Goal: Task Accomplishment & Management: Manage account settings

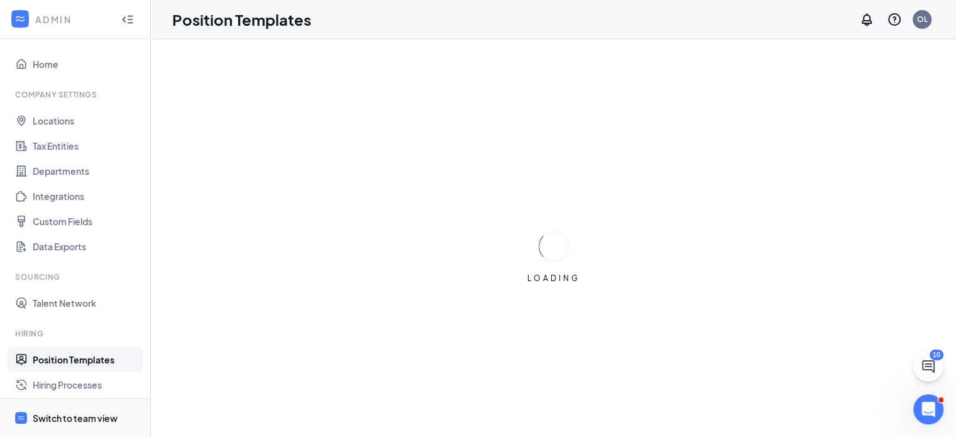
click at [73, 424] on span "Switch to team view" at bounding box center [87, 418] width 108 height 38
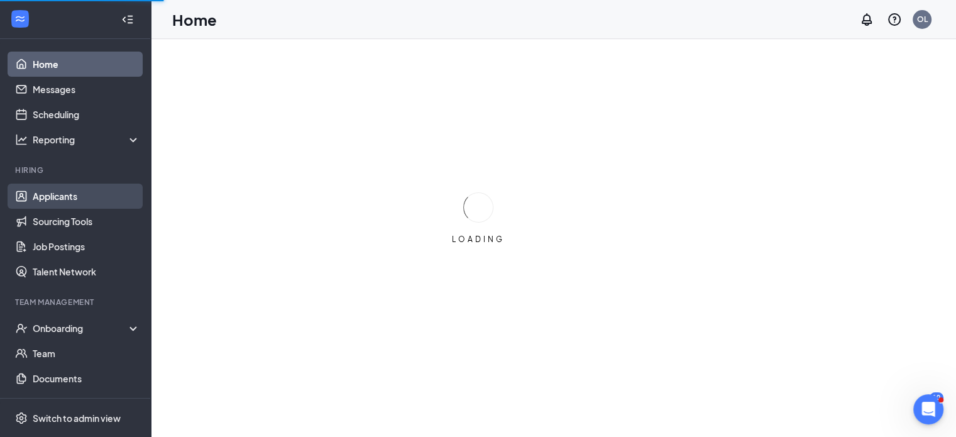
click at [89, 199] on link "Applicants" at bounding box center [87, 196] width 108 height 25
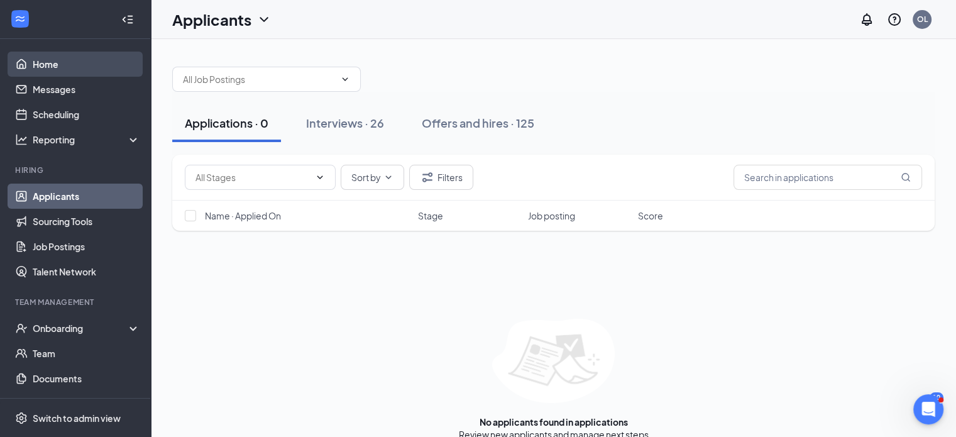
click at [63, 61] on link "Home" at bounding box center [87, 64] width 108 height 25
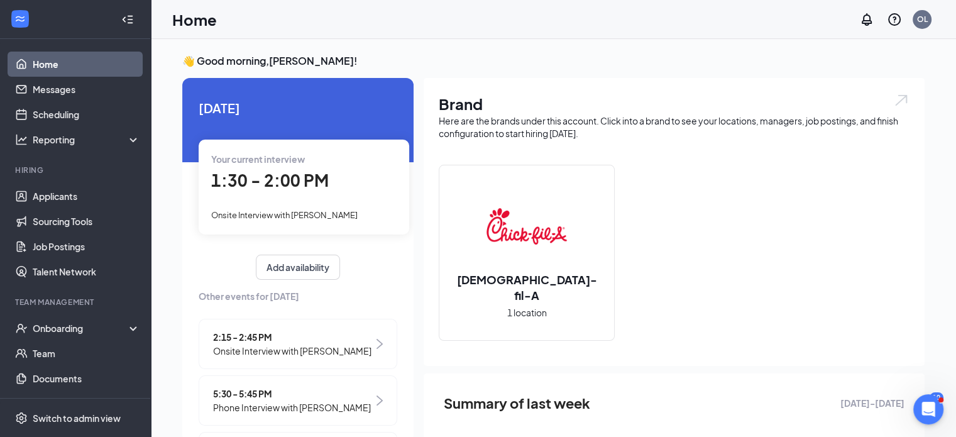
click at [349, 212] on span "Onsite Interview with [PERSON_NAME]" at bounding box center [284, 215] width 146 height 10
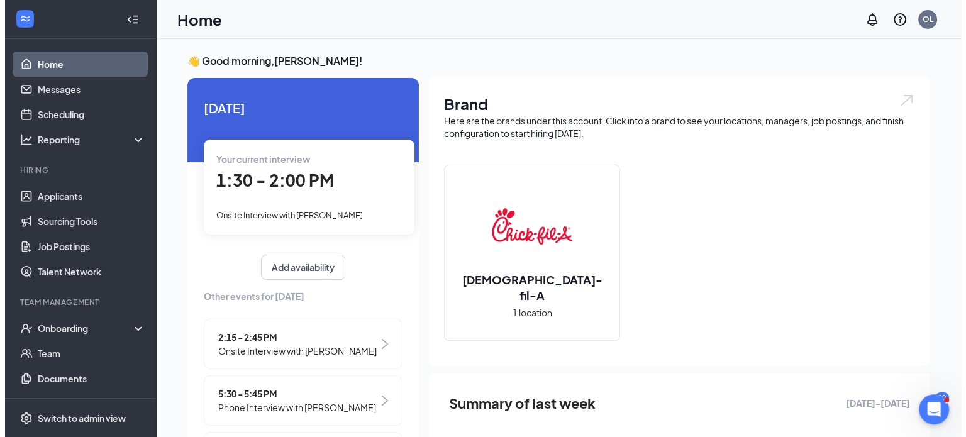
scroll to position [5, 0]
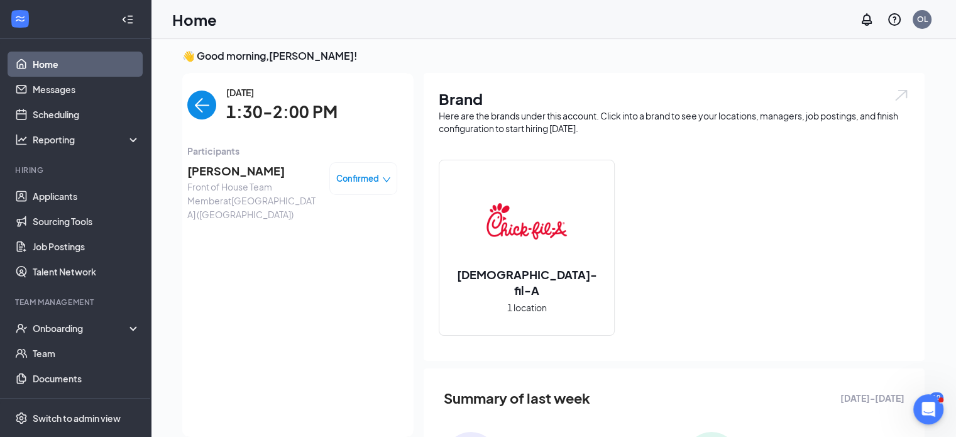
click at [219, 172] on span "[PERSON_NAME]" at bounding box center [253, 171] width 132 height 18
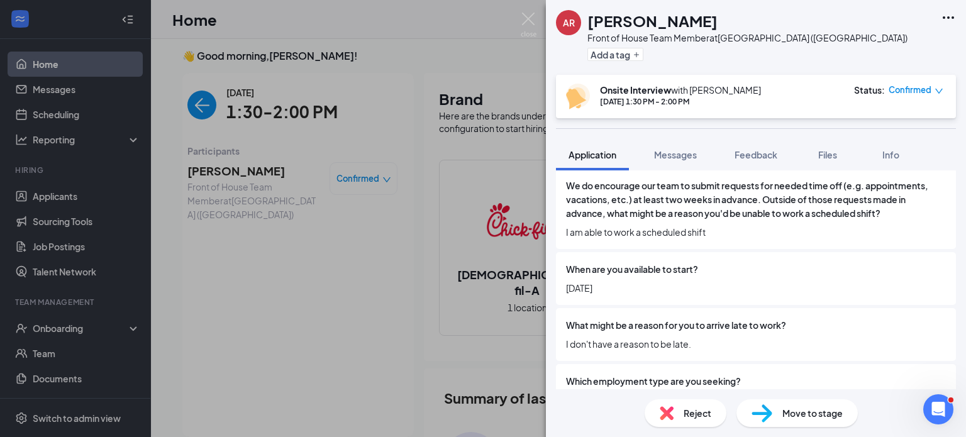
scroll to position [842, 0]
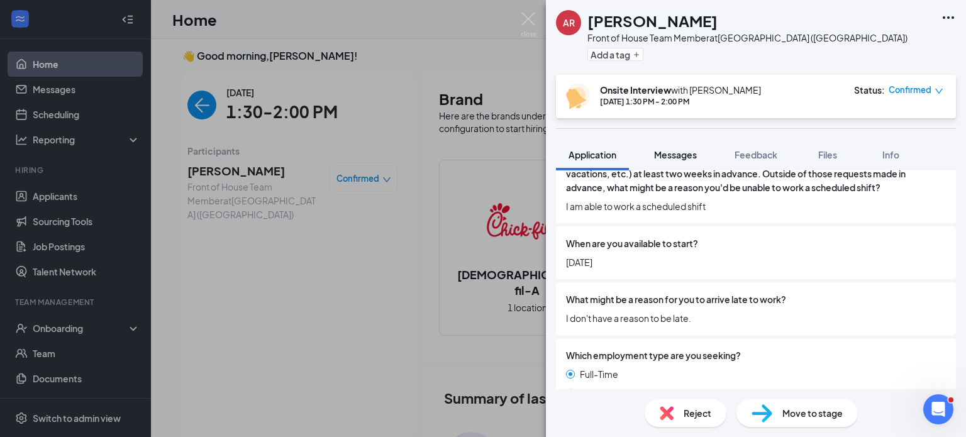
click at [665, 141] on button "Messages" at bounding box center [675, 154] width 68 height 31
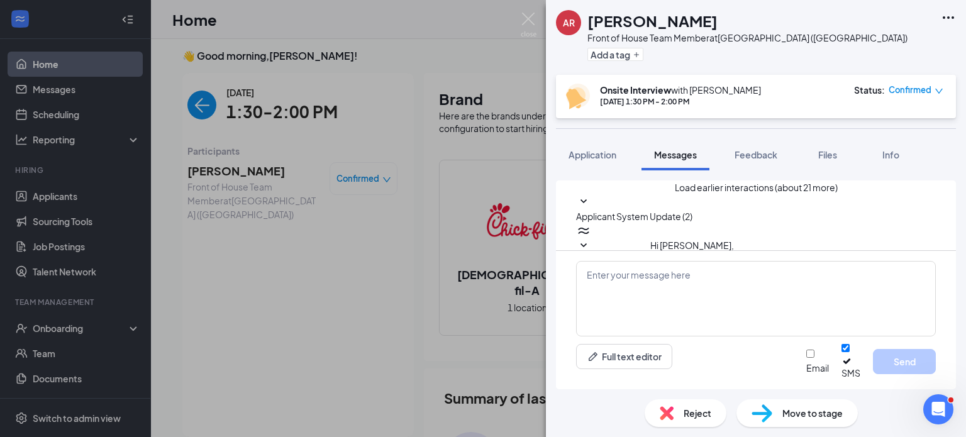
click at [591, 209] on icon "SmallChevronDown" at bounding box center [583, 201] width 15 height 15
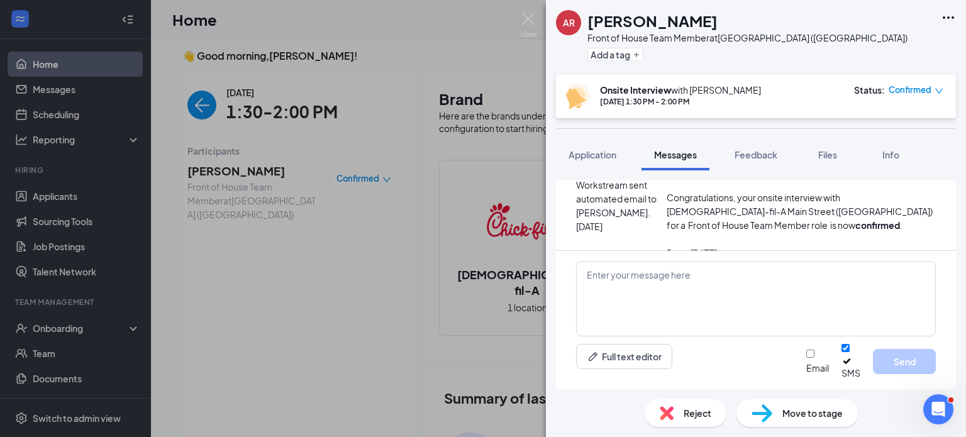
scroll to position [568, 0]
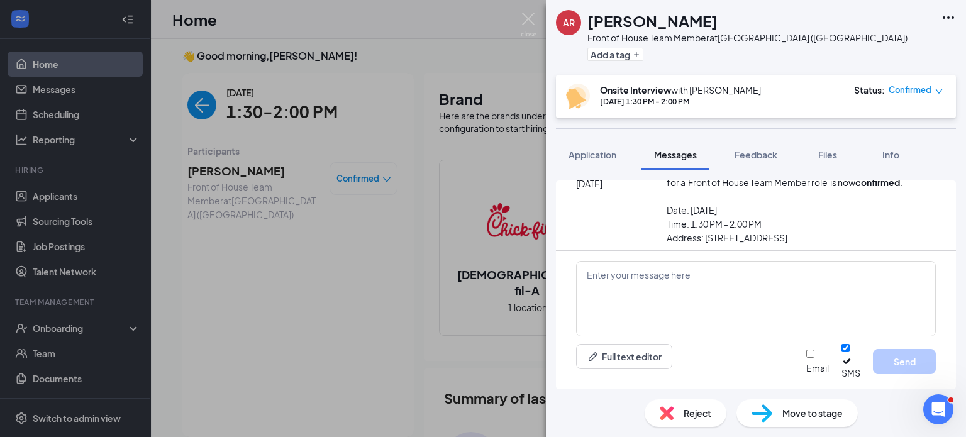
click at [697, 406] on div "Reject" at bounding box center [685, 413] width 82 height 28
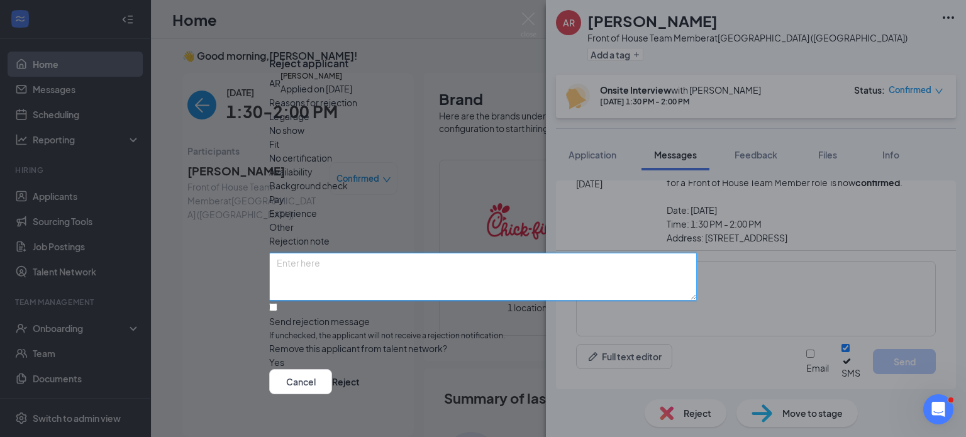
click at [341, 261] on textarea at bounding box center [483, 277] width 428 height 48
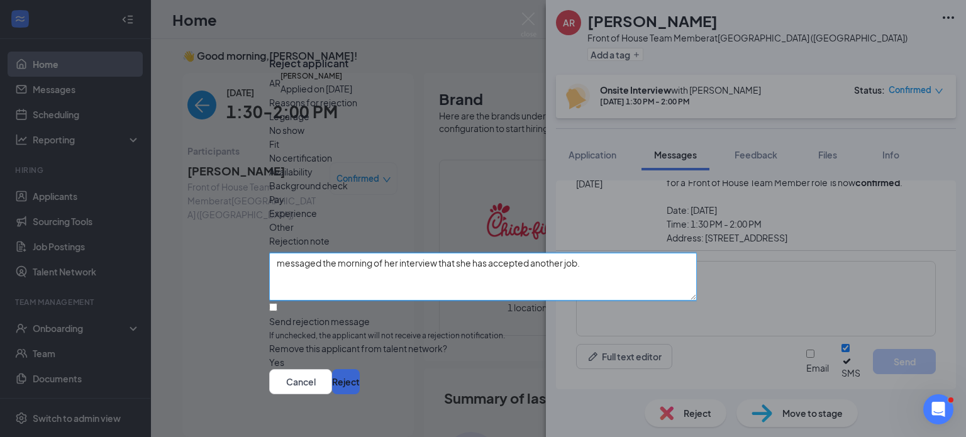
type textarea "messaged the morning of her interview that she has accepted another job."
click at [360, 386] on button "Reject" at bounding box center [346, 381] width 28 height 25
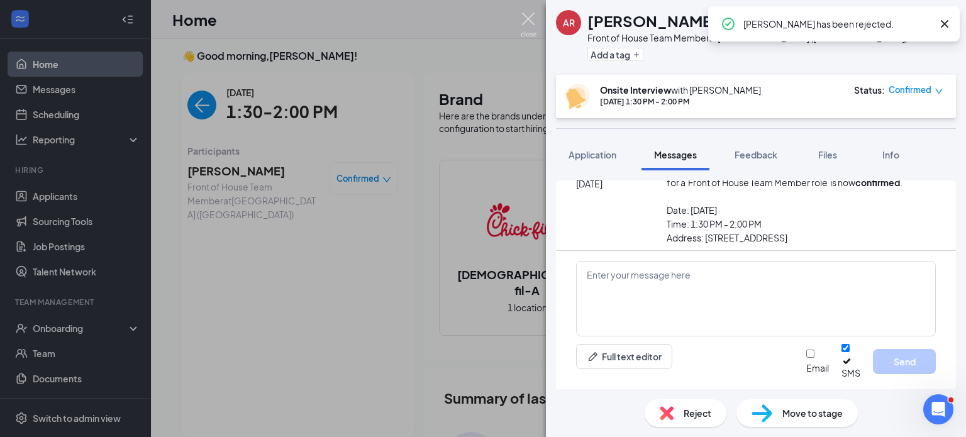
click at [533, 20] on img at bounding box center [529, 25] width 16 height 25
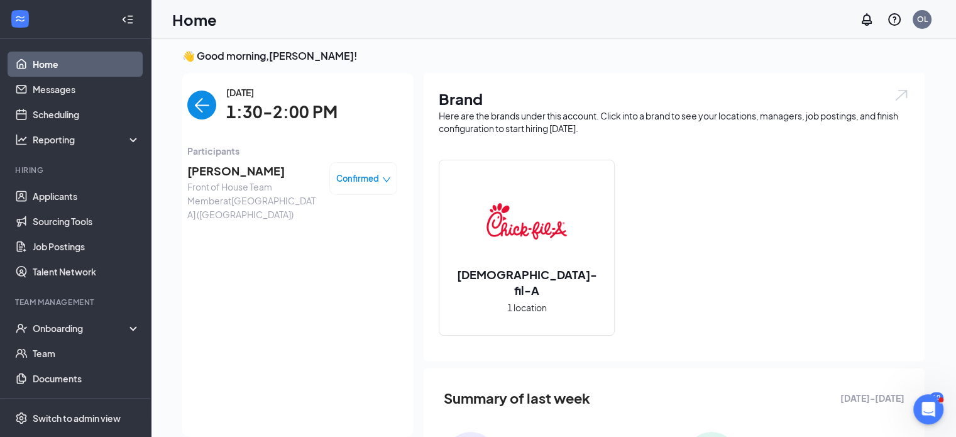
click at [197, 104] on img "back-button" at bounding box center [201, 105] width 29 height 29
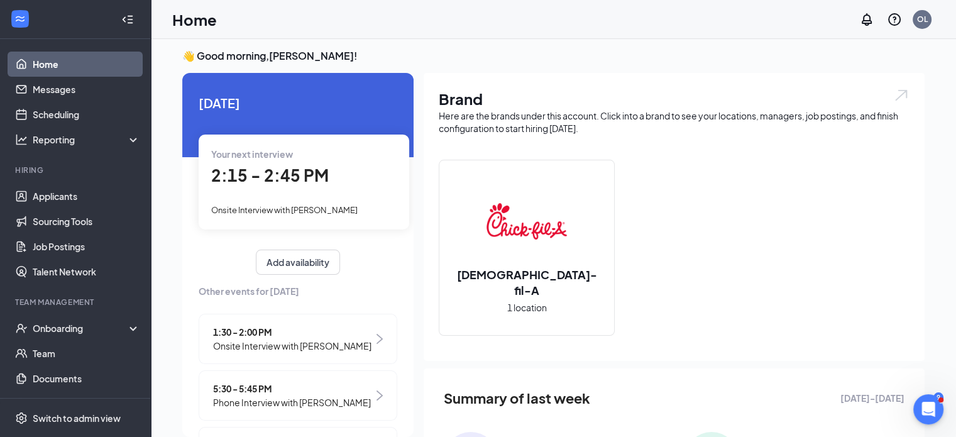
click at [323, 213] on span "Onsite Interview with [PERSON_NAME]" at bounding box center [284, 210] width 146 height 10
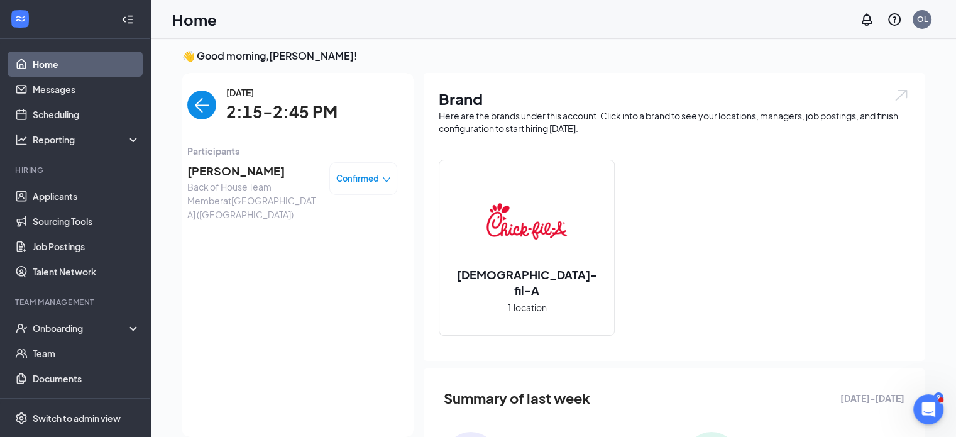
click at [235, 163] on span "[PERSON_NAME]" at bounding box center [253, 171] width 132 height 18
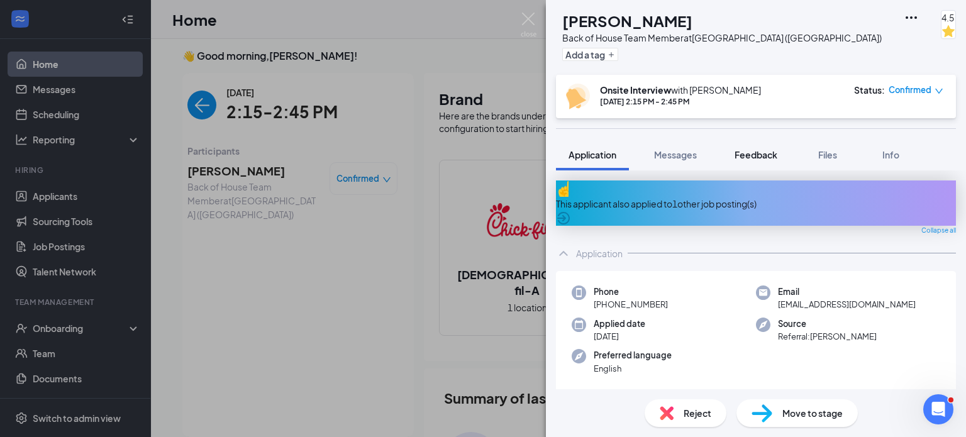
click at [755, 148] on div "Feedback" at bounding box center [755, 154] width 43 height 13
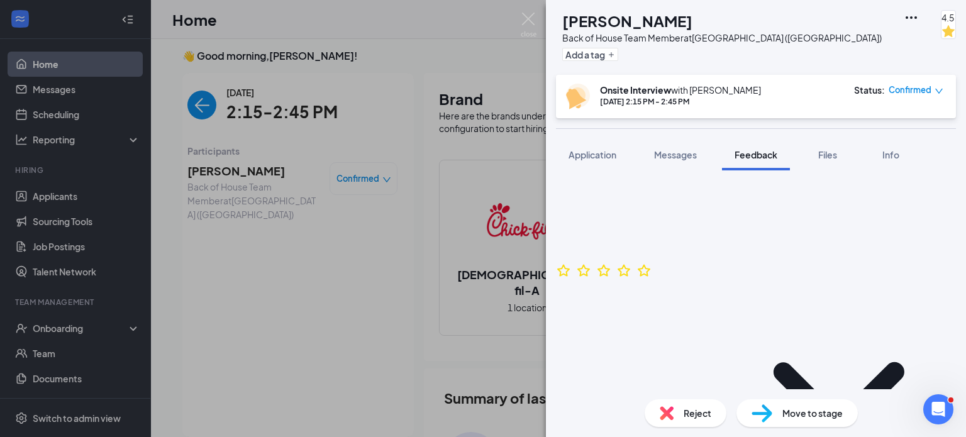
scroll to position [5032, 0]
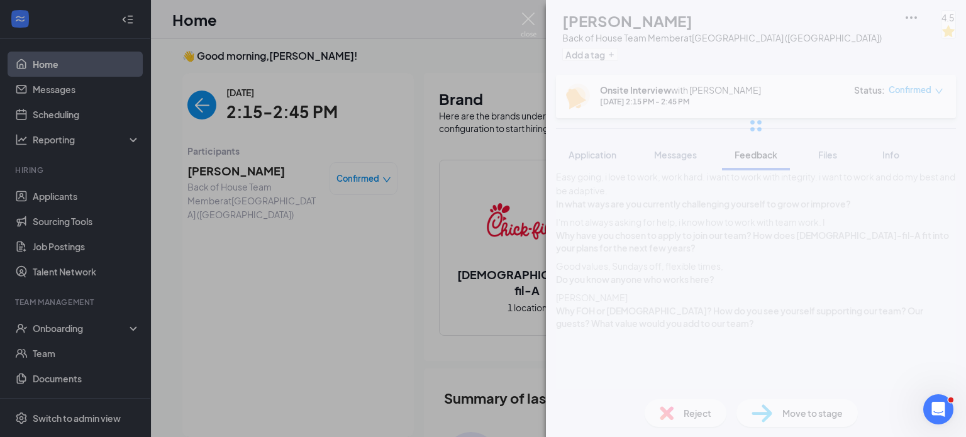
drag, startPoint x: 644, startPoint y: 380, endPoint x: 638, endPoint y: 362, distance: 19.1
click at [638, 362] on div "MW [PERSON_NAME] Back of House Team Member at [GEOGRAPHIC_DATA] ([GEOGRAPHIC_DA…" at bounding box center [756, 218] width 420 height 437
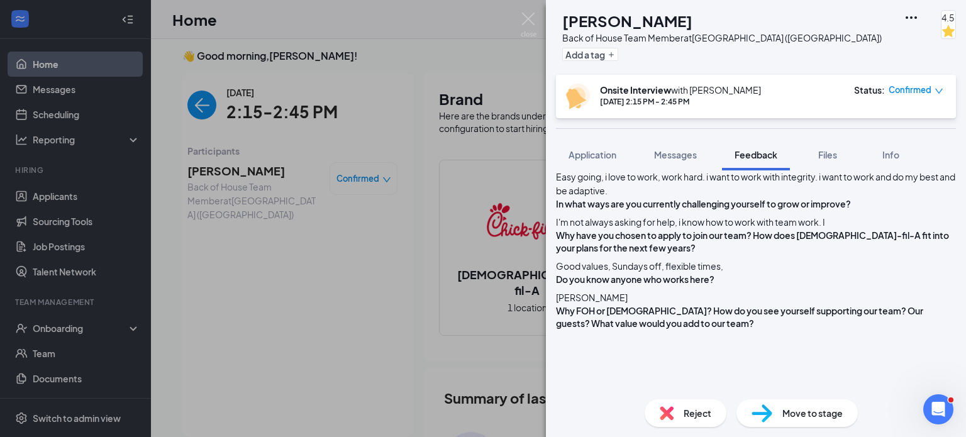
click at [588, 351] on div "MW [PERSON_NAME] Back of House Team Member at [GEOGRAPHIC_DATA] ([GEOGRAPHIC_DA…" at bounding box center [756, 218] width 420 height 437
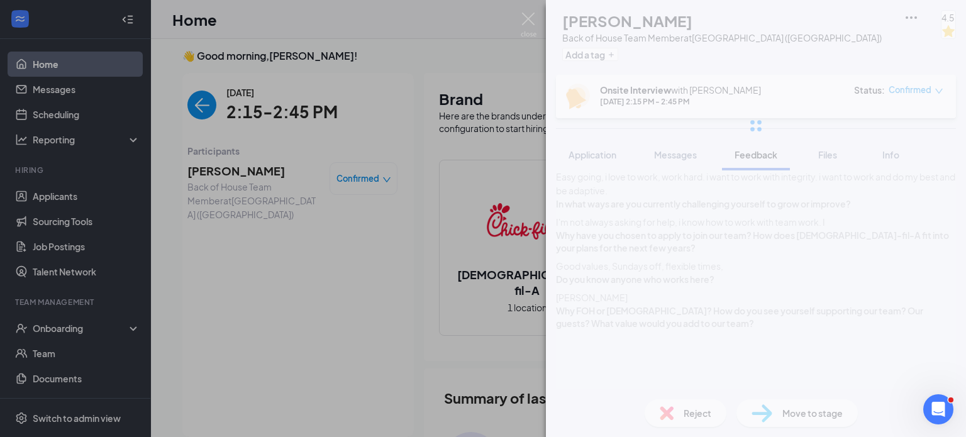
click at [597, 356] on div "MW [PERSON_NAME] Back of House Team Member at [GEOGRAPHIC_DATA] ([GEOGRAPHIC_DA…" at bounding box center [756, 218] width 420 height 437
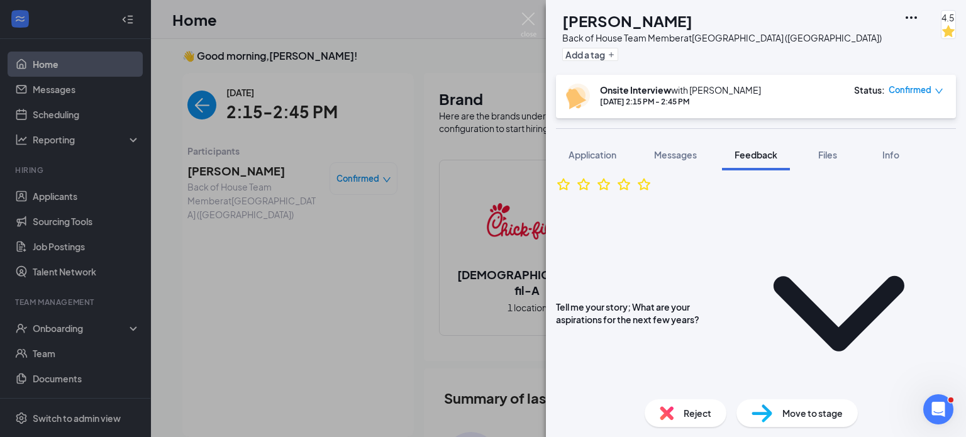
scroll to position [4720, 0]
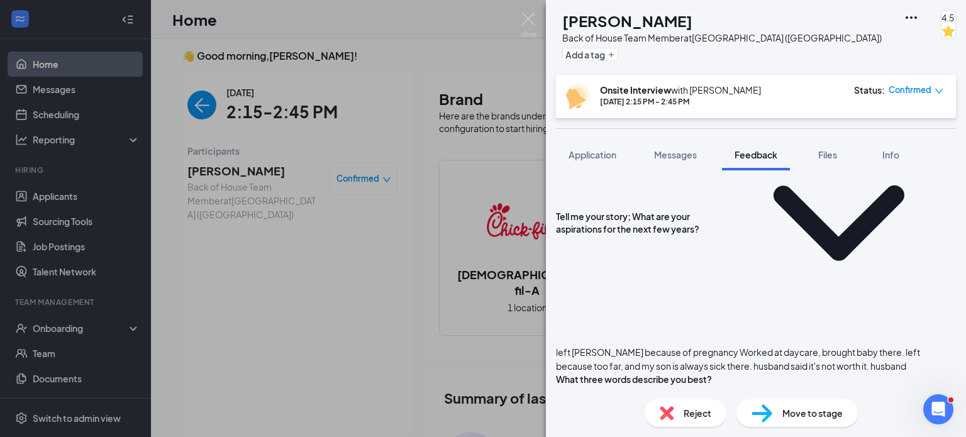
scroll to position [16, 0]
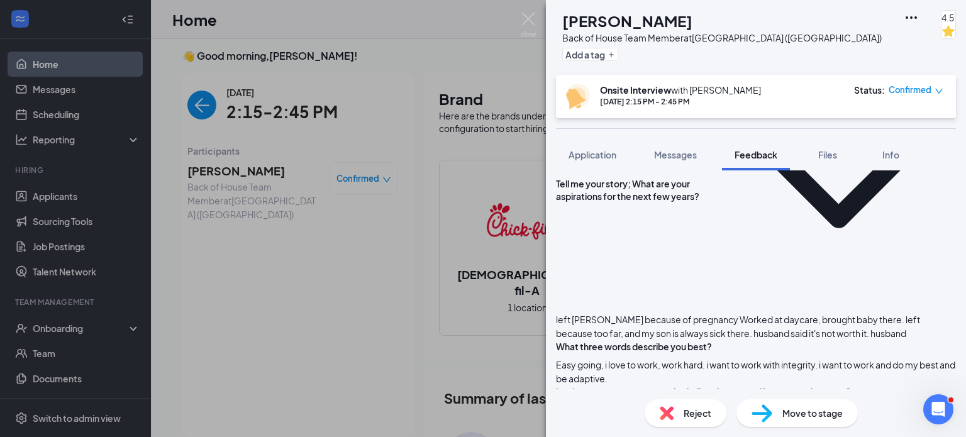
scroll to position [4841, 0]
